Goal: Information Seeking & Learning: Learn about a topic

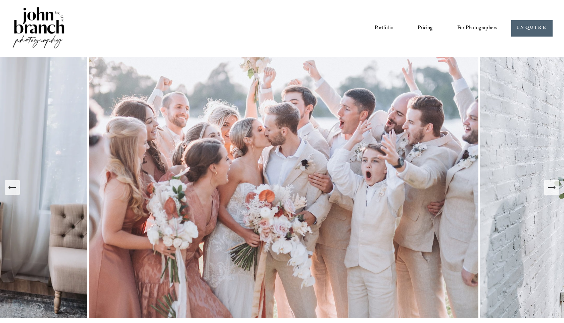
click at [0, 0] on link "Blog" at bounding box center [0, 0] width 0 height 0
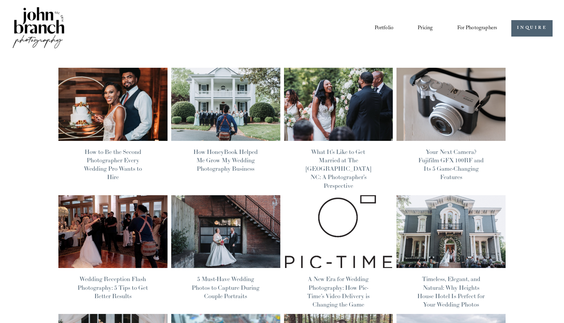
click at [95, 111] on img at bounding box center [113, 104] width 110 height 74
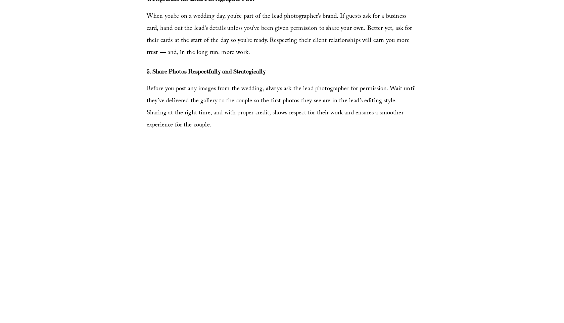
scroll to position [1920, 0]
